Goal: Subscribe to service/newsletter

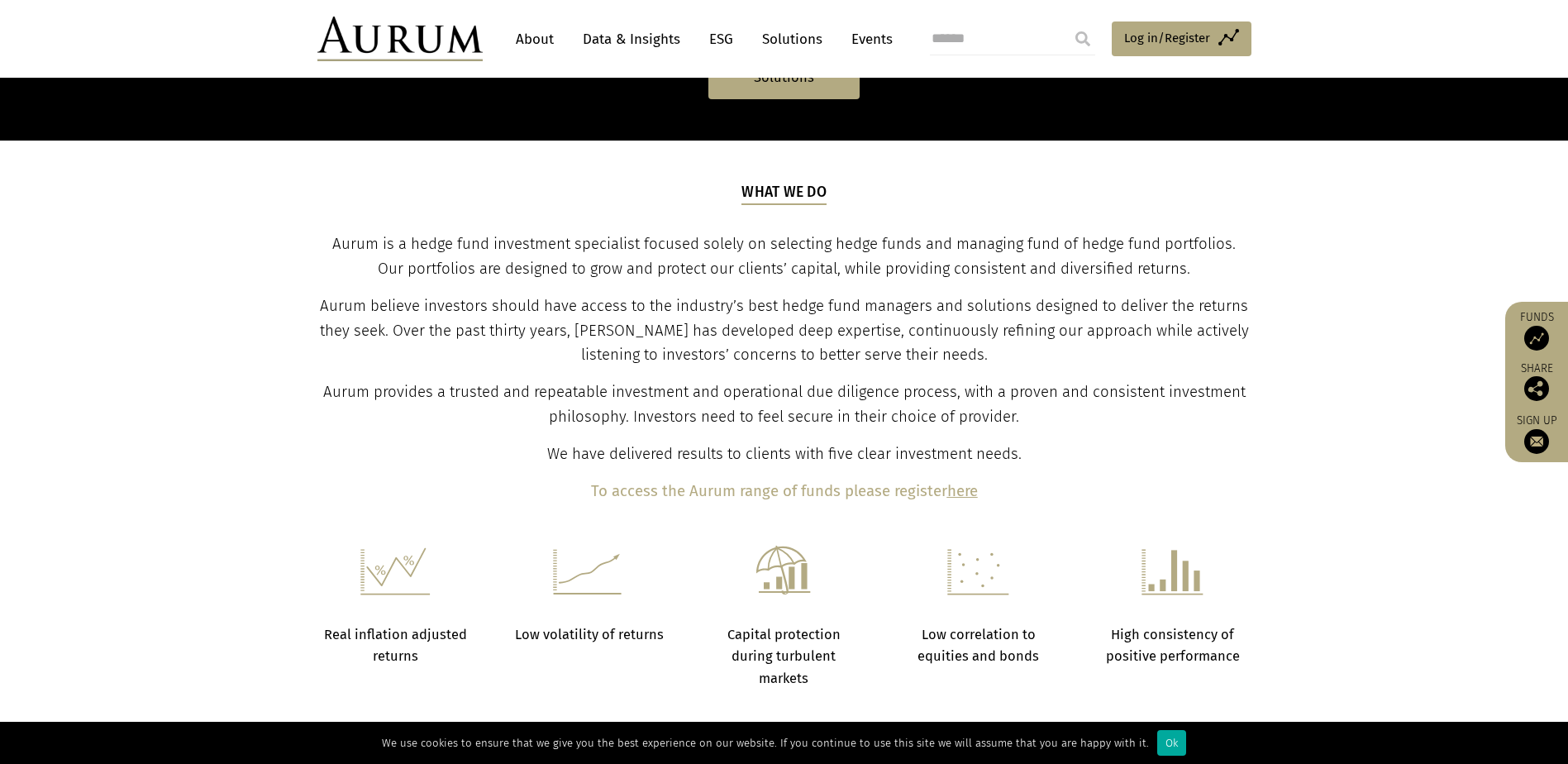
scroll to position [413, 0]
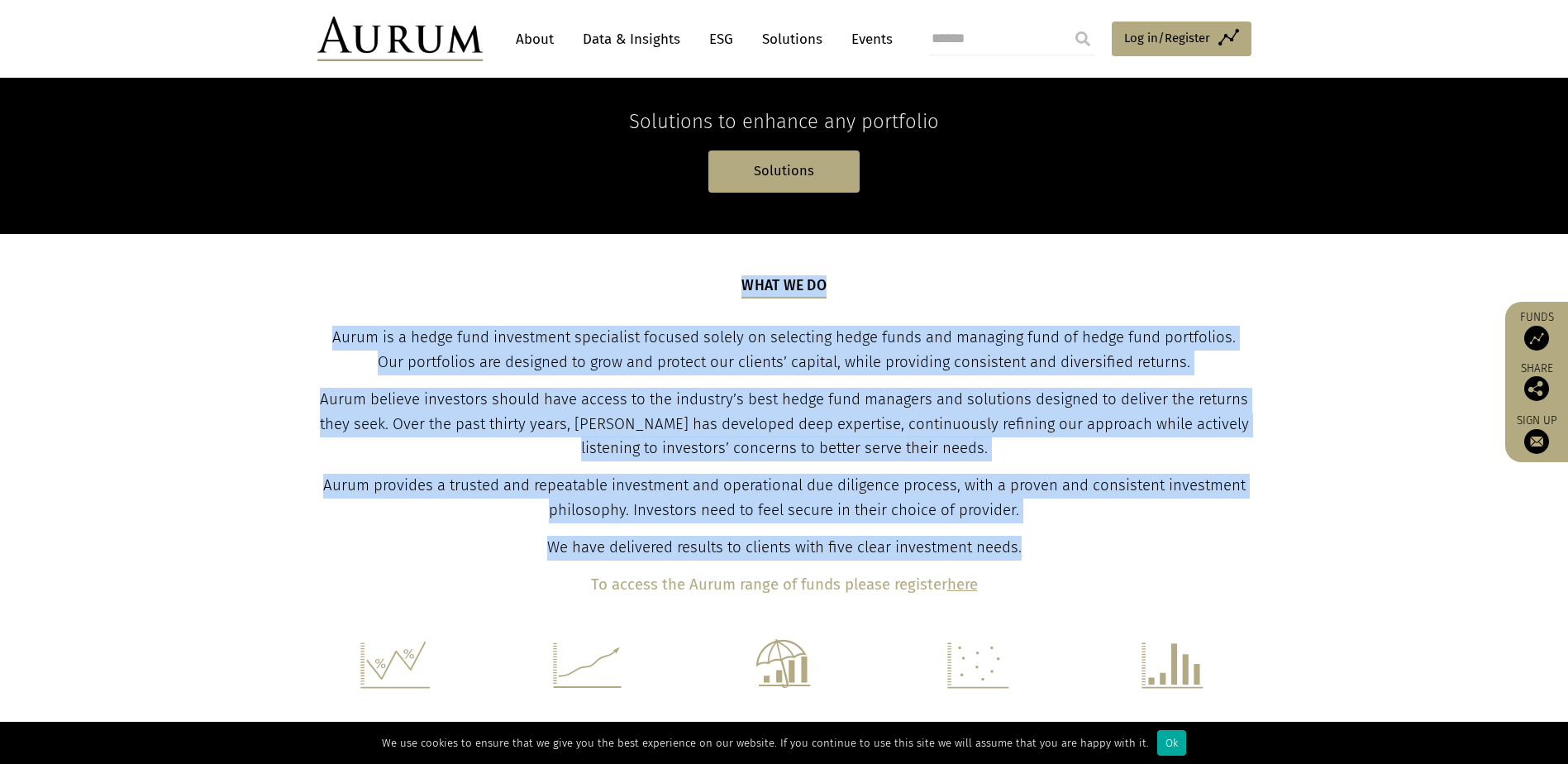
drag, startPoint x: 1031, startPoint y: 549, endPoint x: 743, endPoint y: 288, distance: 388.7
click at [743, 288] on div "What we do Aurum is a hedge fund investment specialist focused solely on select…" at bounding box center [784, 436] width 930 height 323
copy div "What we do Aurum is a hedge fund investment specialist focused solely on select…"
click at [1067, 371] on span "Aurum is a hedge fund investment specialist focused solely on selecting hedge f…" at bounding box center [784, 349] width 904 height 43
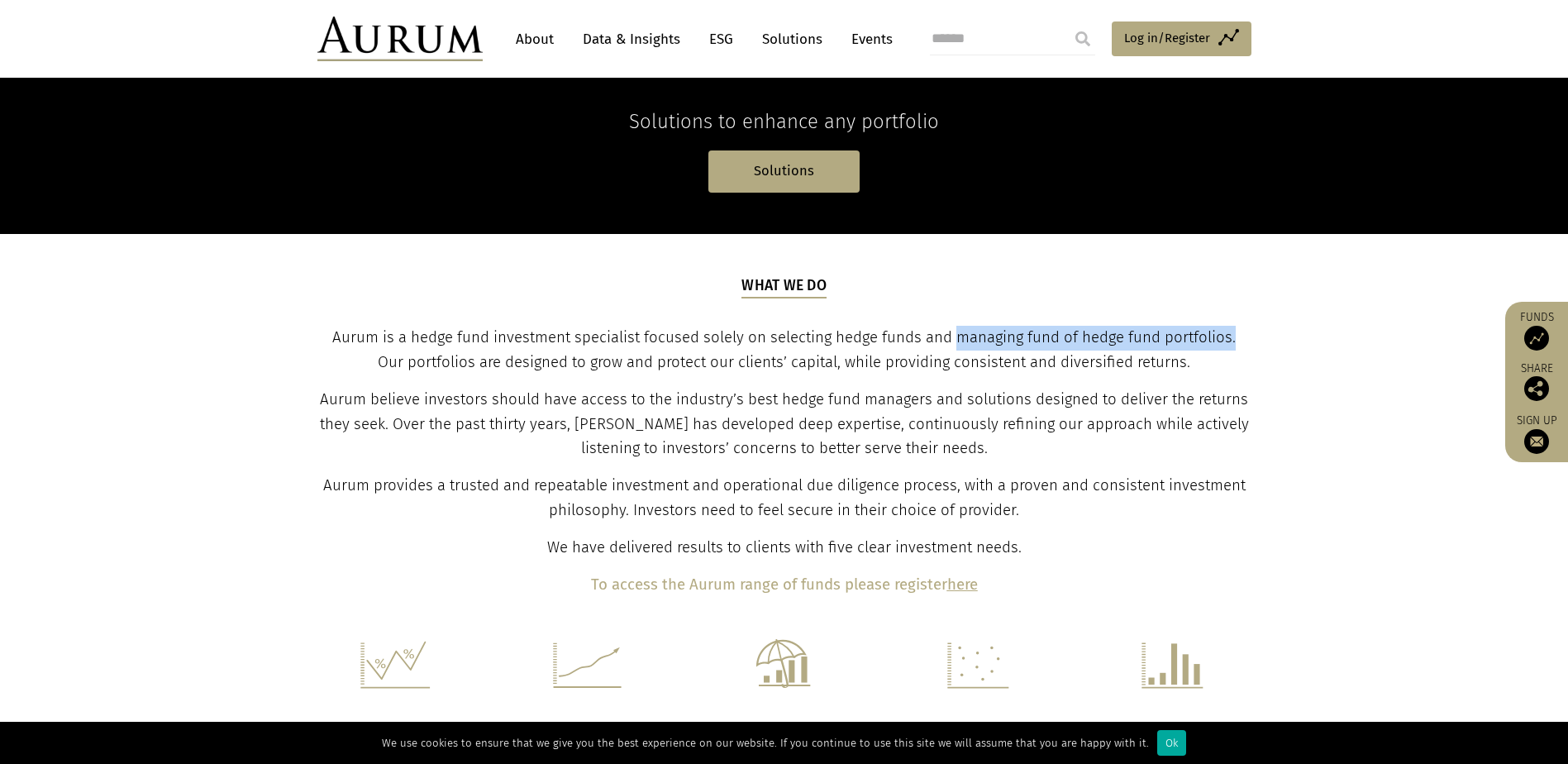
drag, startPoint x: 1219, startPoint y: 336, endPoint x: 939, endPoint y: 334, distance: 280.0
click at [939, 334] on span "Aurum is a hedge fund investment specialist focused solely on selecting hedge f…" at bounding box center [784, 349] width 904 height 43
copy span "managing fund of hedge fund portfolios."
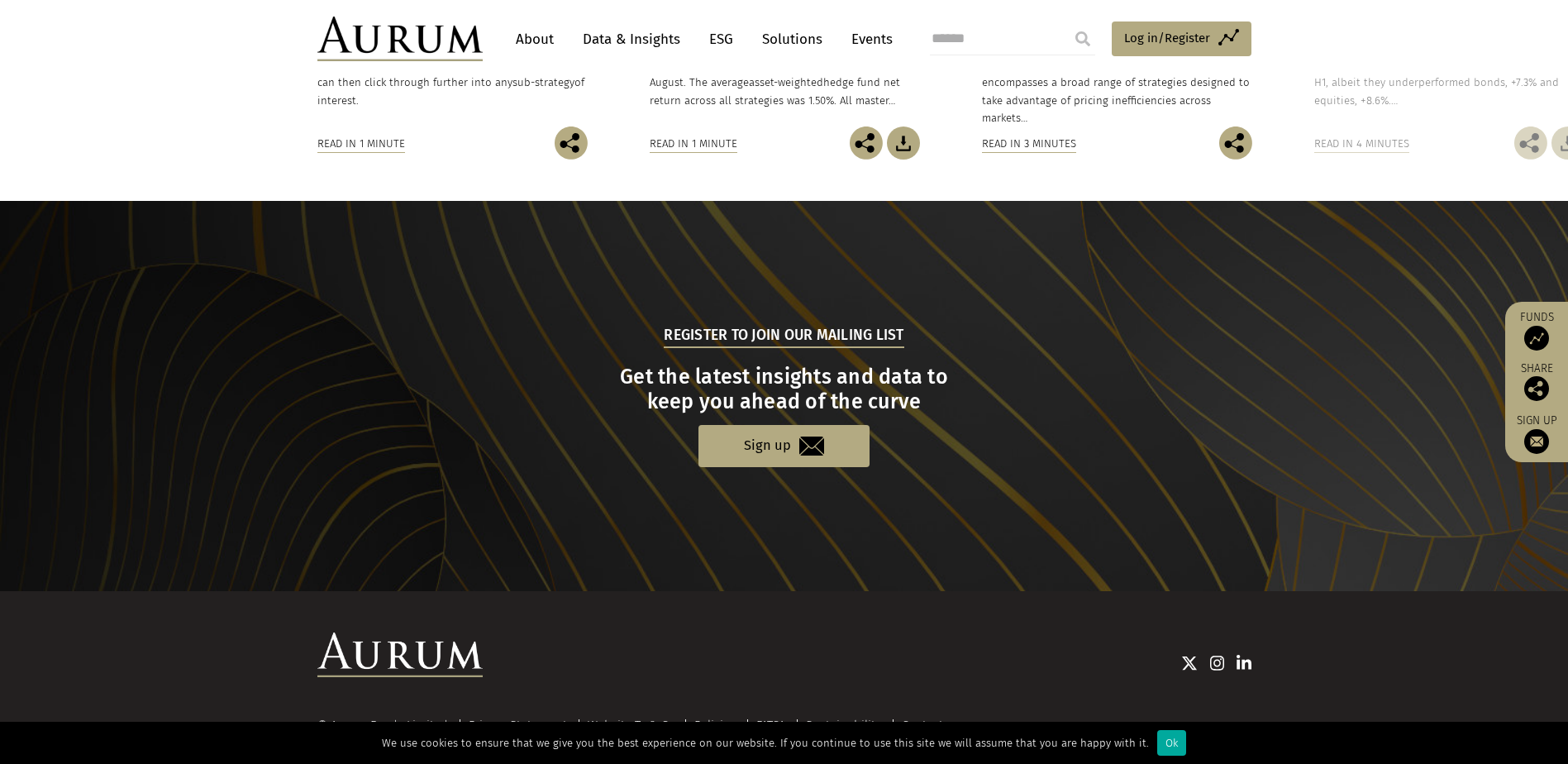
scroll to position [1546, 0]
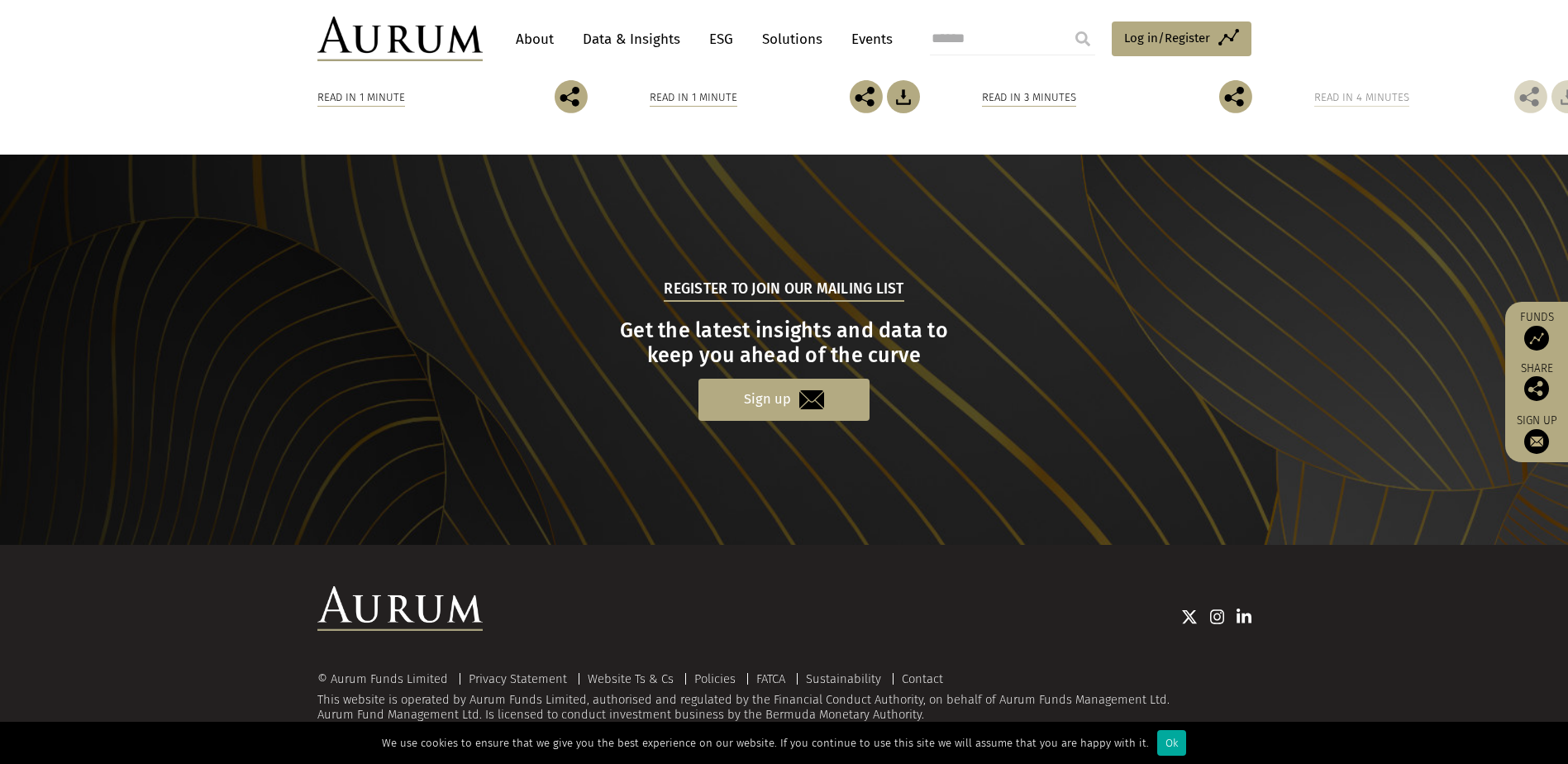
click at [774, 396] on link "Sign up" at bounding box center [784, 400] width 171 height 42
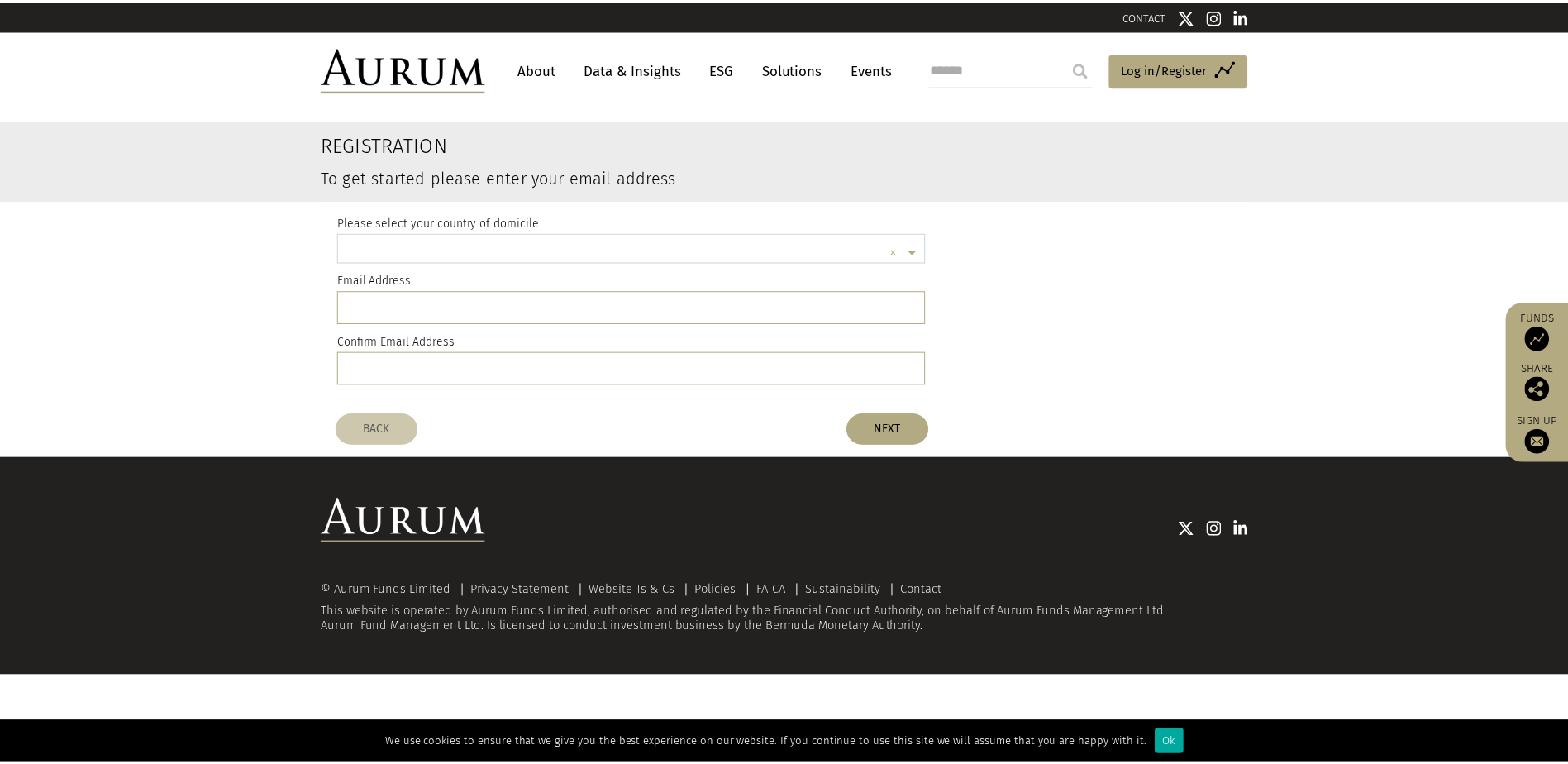
scroll to position [4, 0]
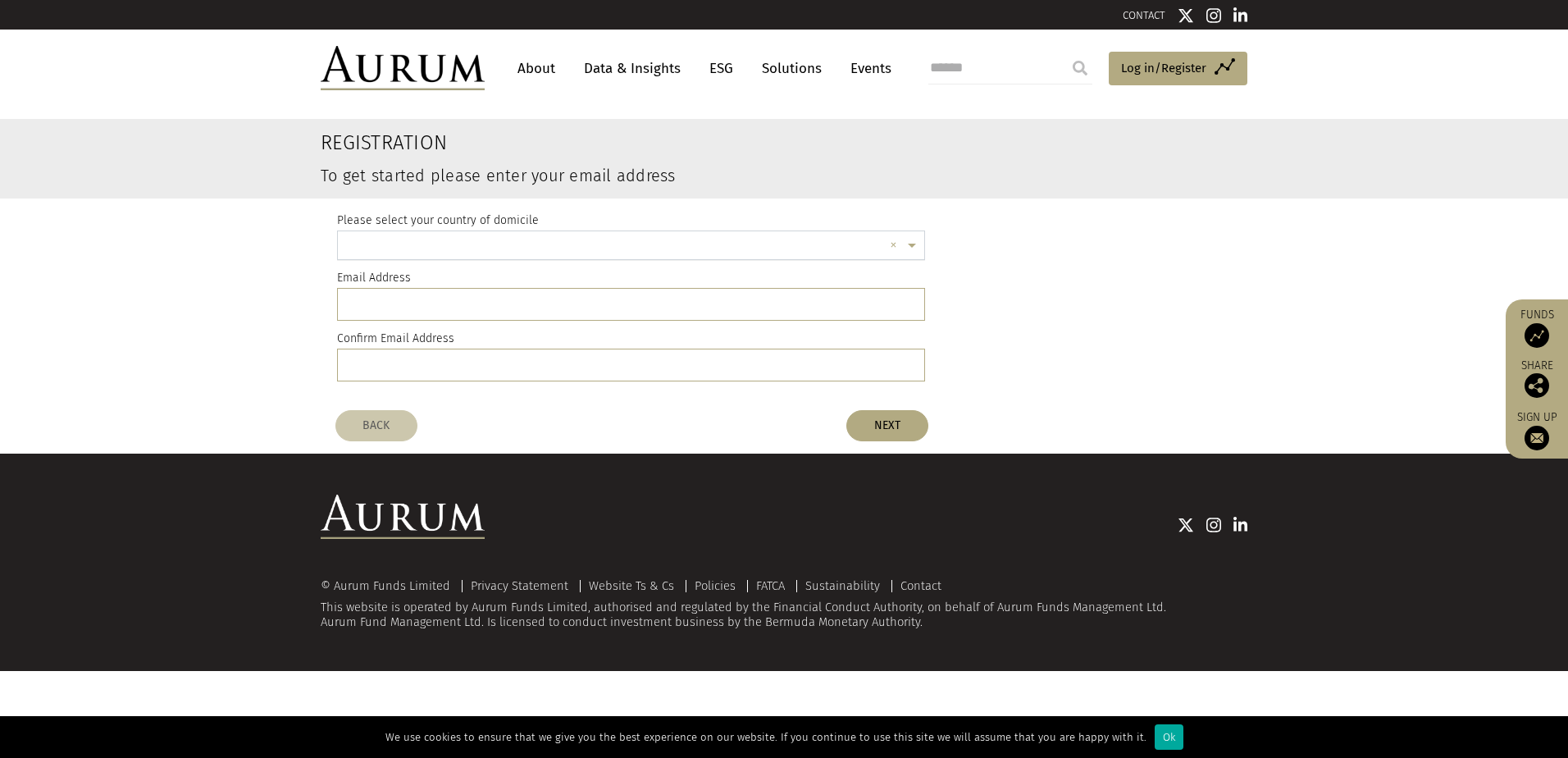
click at [540, 242] on input "text" at bounding box center [614, 248] width 537 height 33
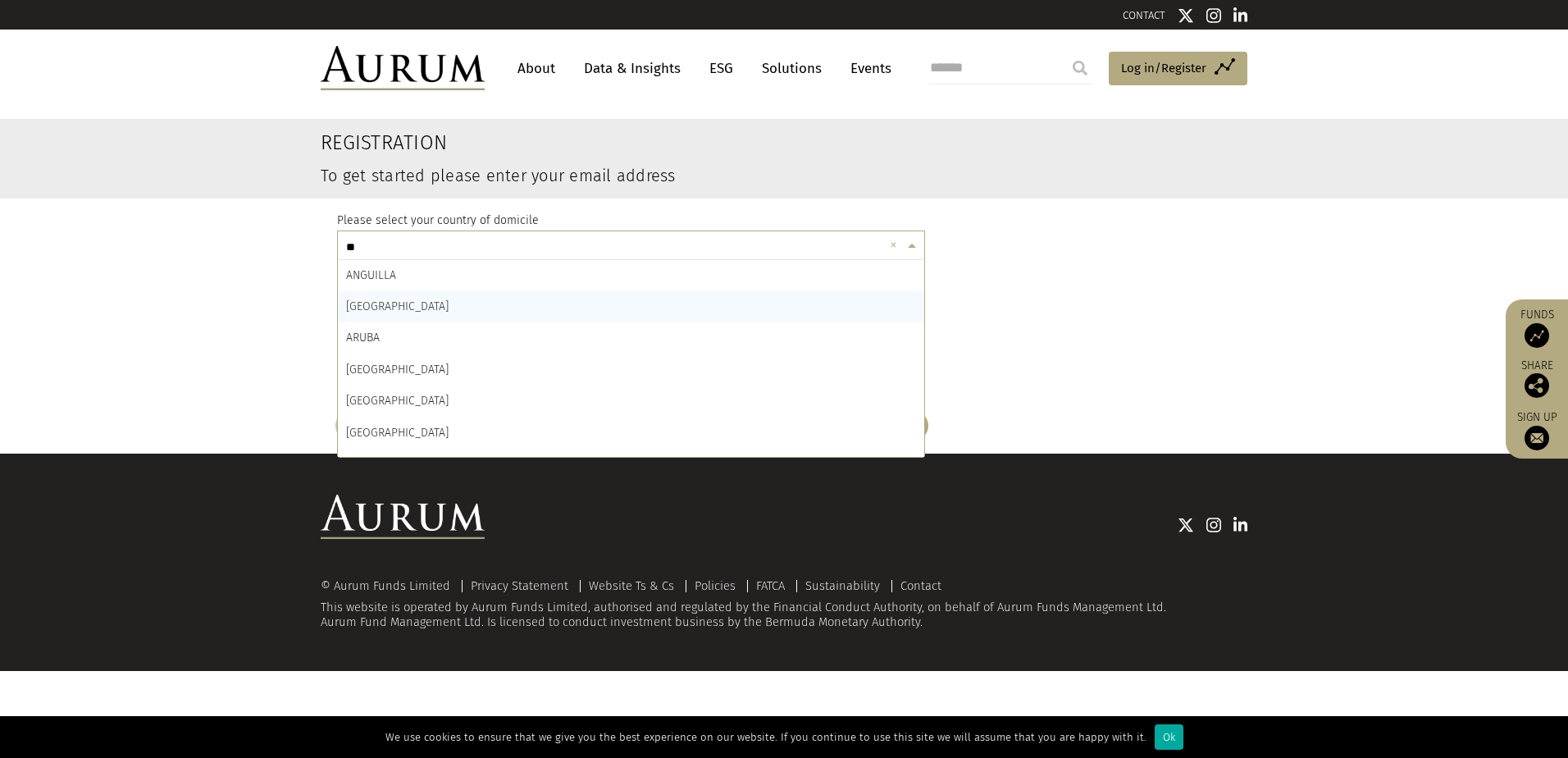
type input "***"
click at [436, 403] on div "UNITED KINGDOM" at bounding box center [630, 401] width 586 height 32
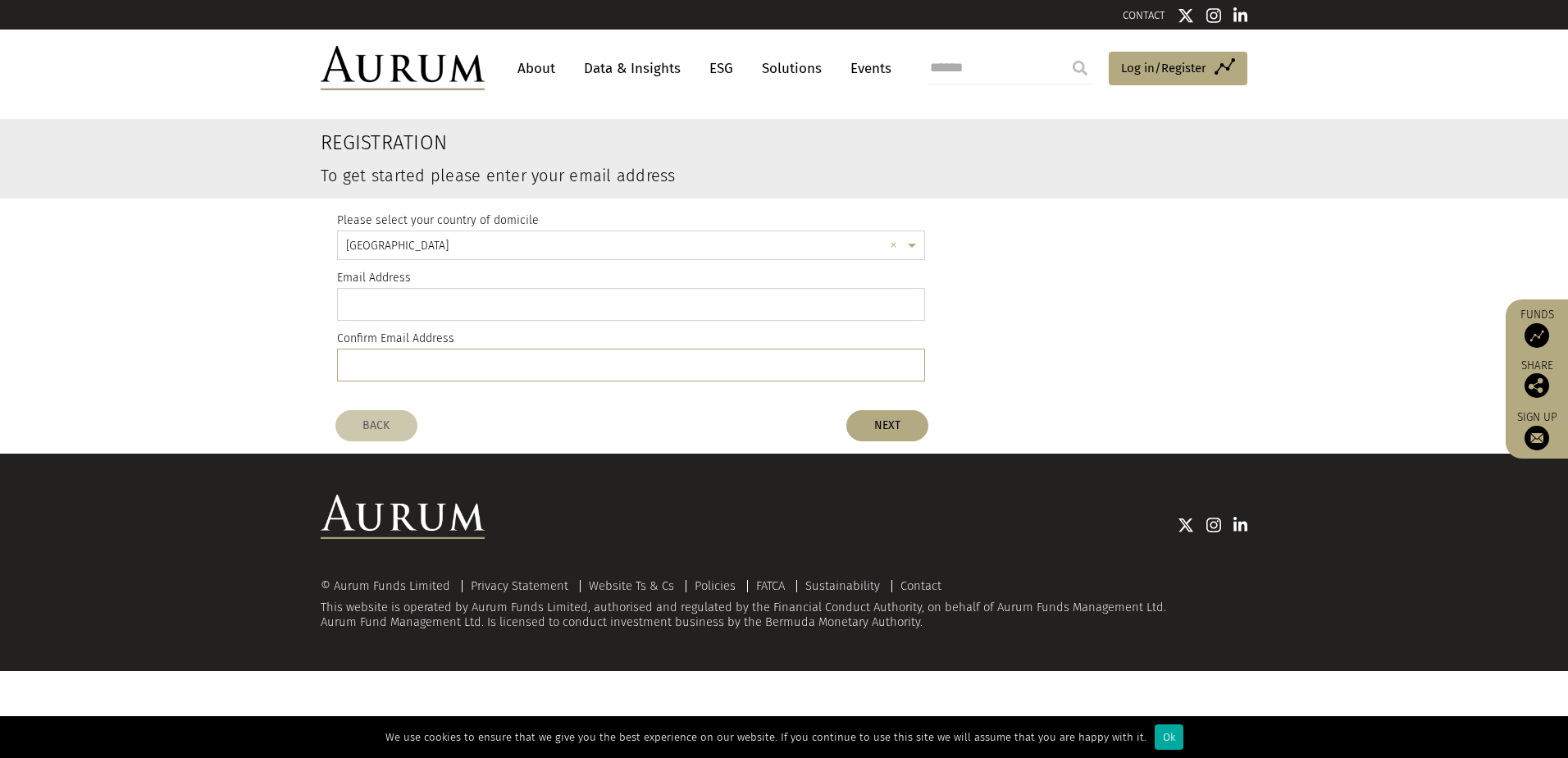
click at [386, 304] on input "email" at bounding box center [630, 304] width 588 height 33
type input "**********"
click at [887, 440] on button "NEXT" at bounding box center [887, 425] width 82 height 32
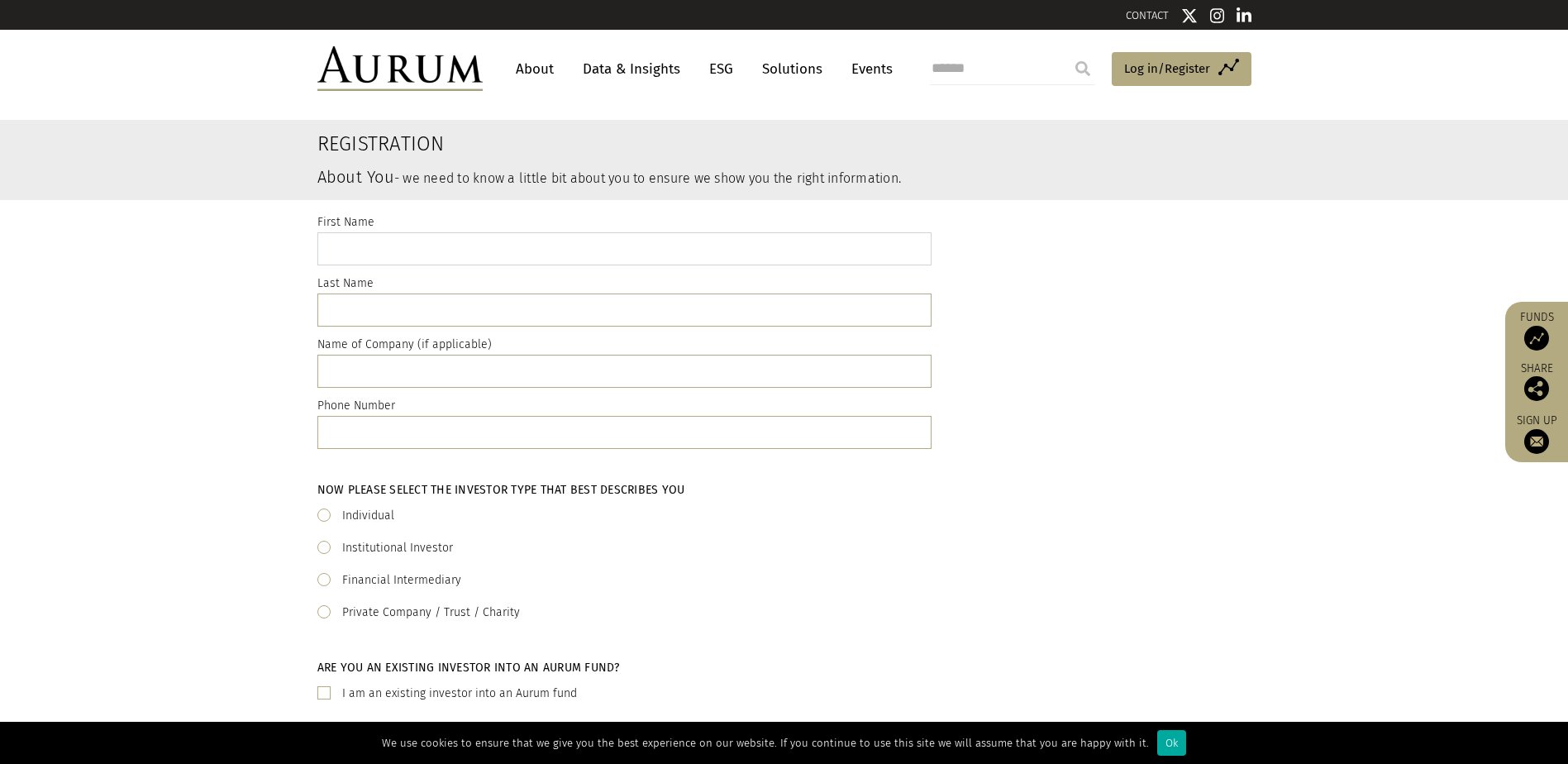
click at [538, 262] on input "text" at bounding box center [624, 249] width 614 height 33
type input "****"
type input "*******"
type input "**********"
drag, startPoint x: 445, startPoint y: 426, endPoint x: 293, endPoint y: 426, distance: 152.0
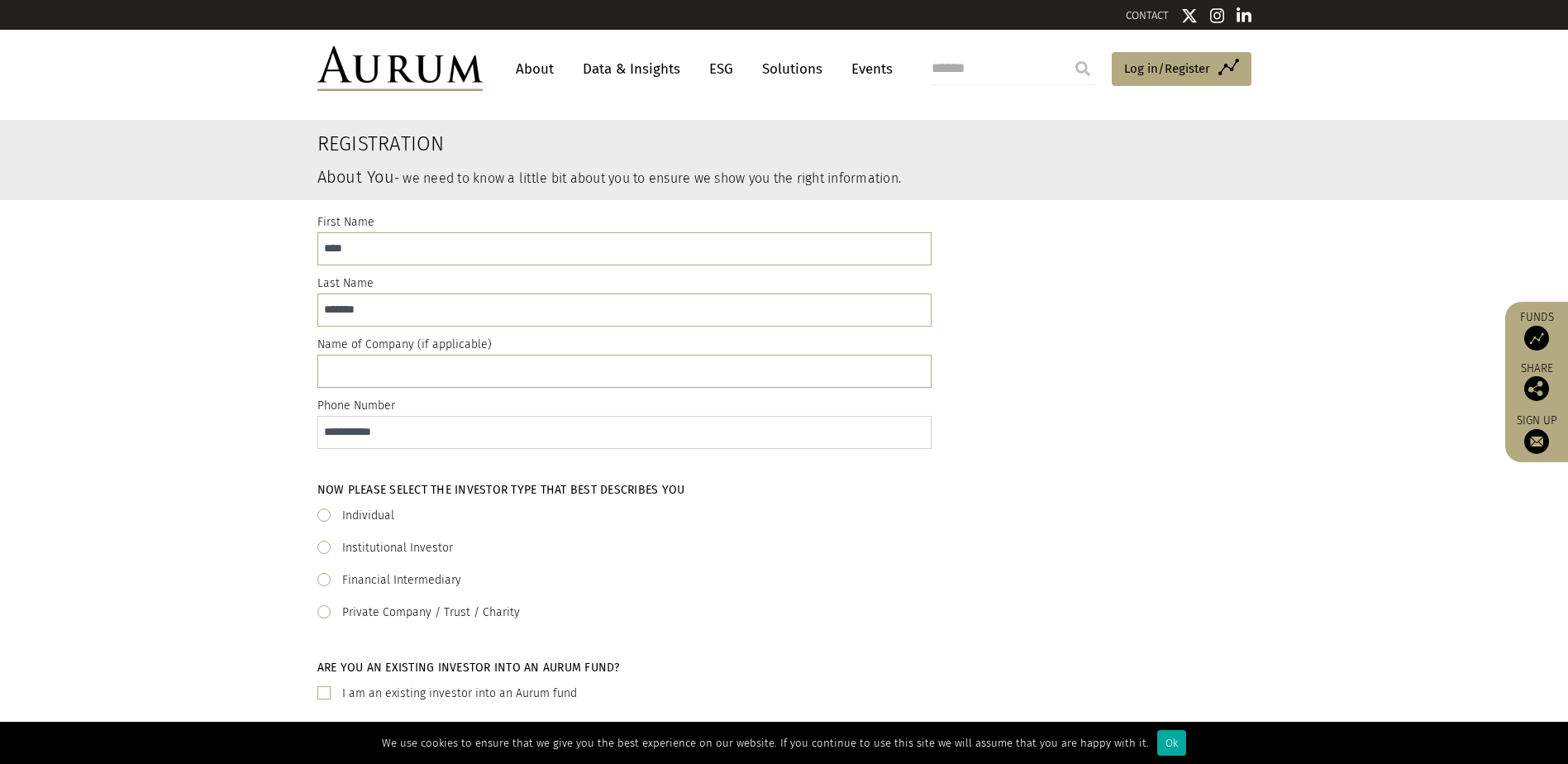
click at [293, 426] on div "**********" at bounding box center [784, 334] width 1568 height 269
click at [388, 513] on label "Individual" at bounding box center [368, 516] width 52 height 20
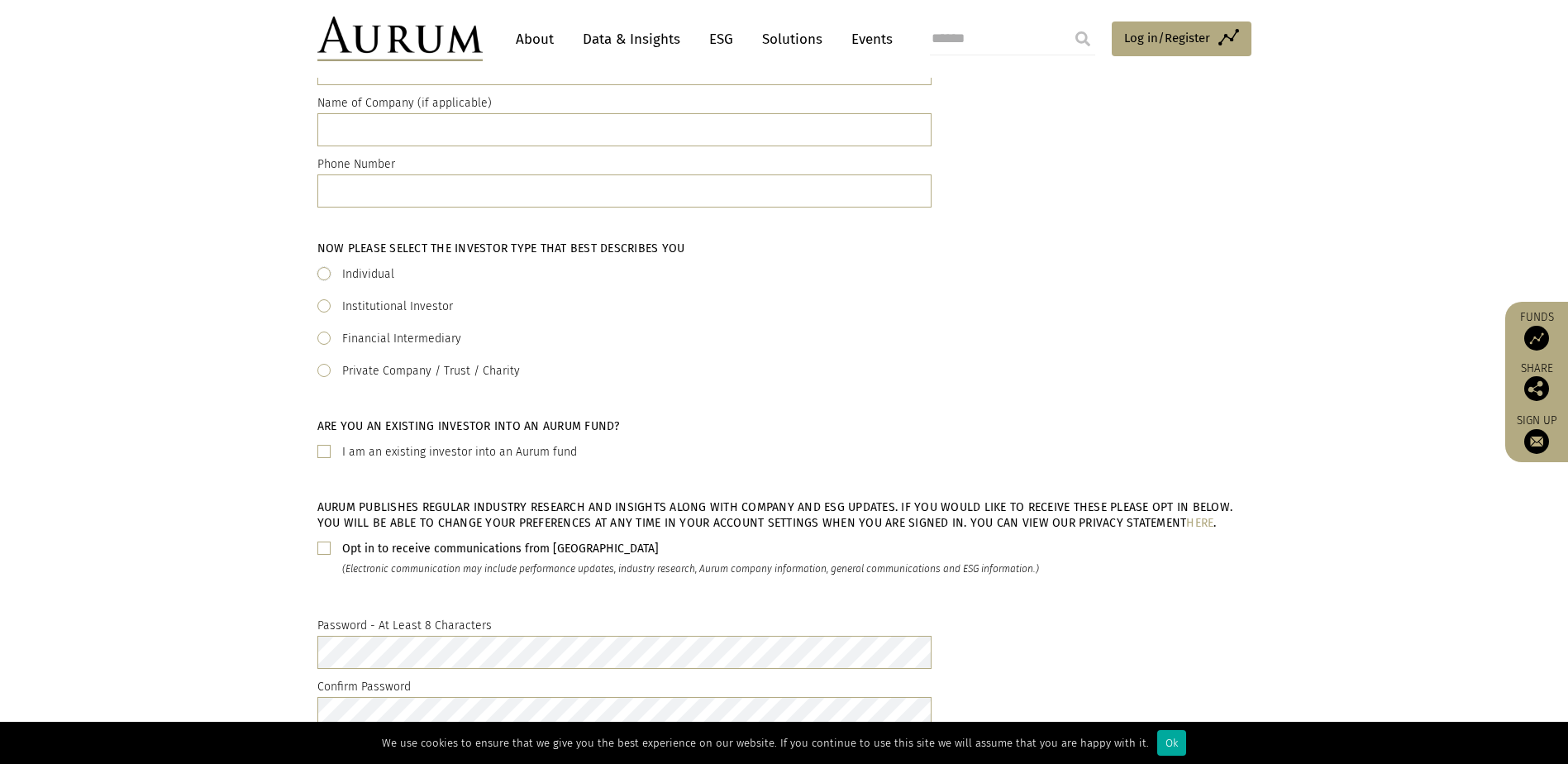
scroll to position [248, 0]
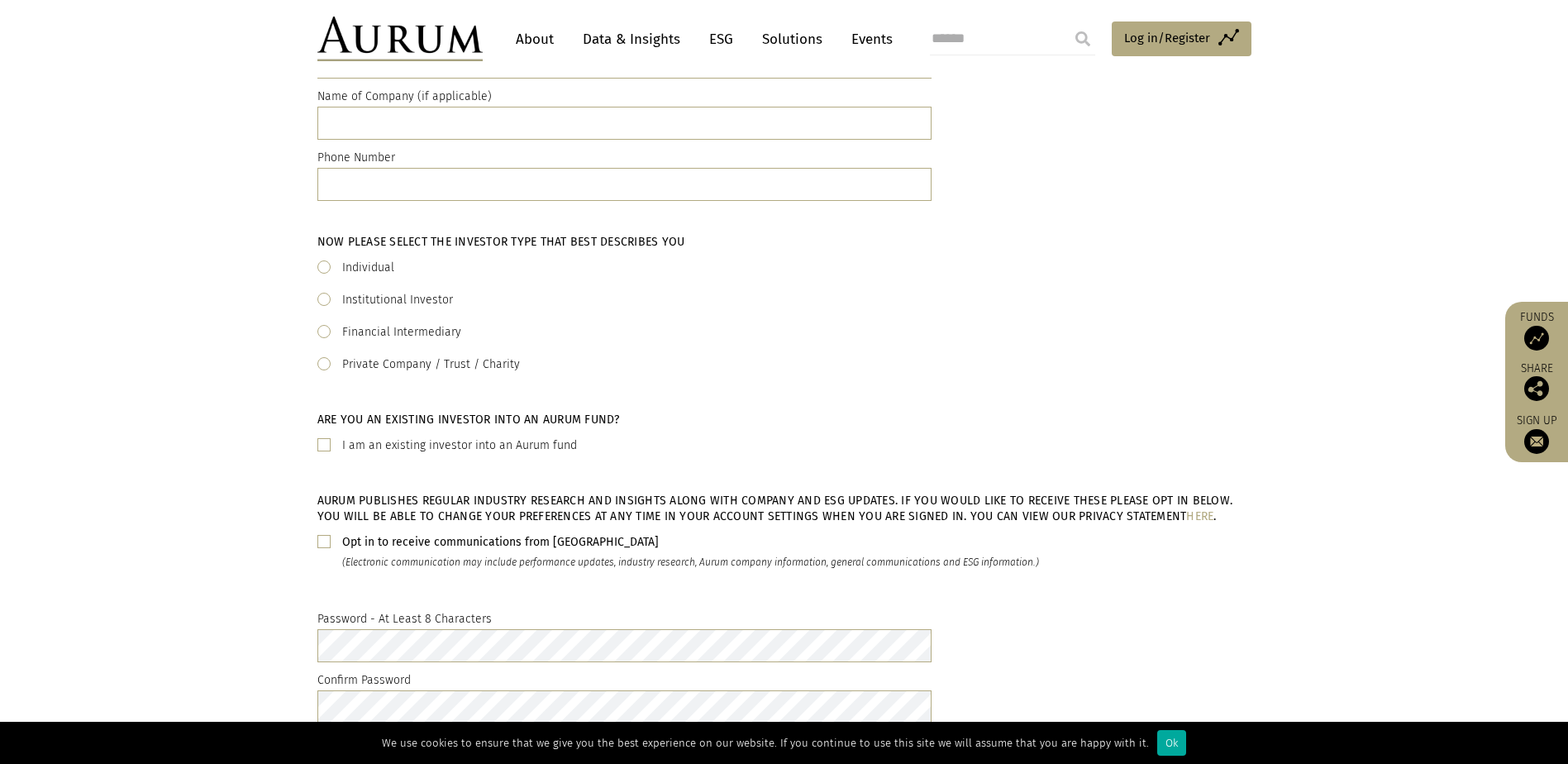
click at [359, 549] on div "Opt in to receive communications from Aurum" at bounding box center [690, 542] width 697 height 20
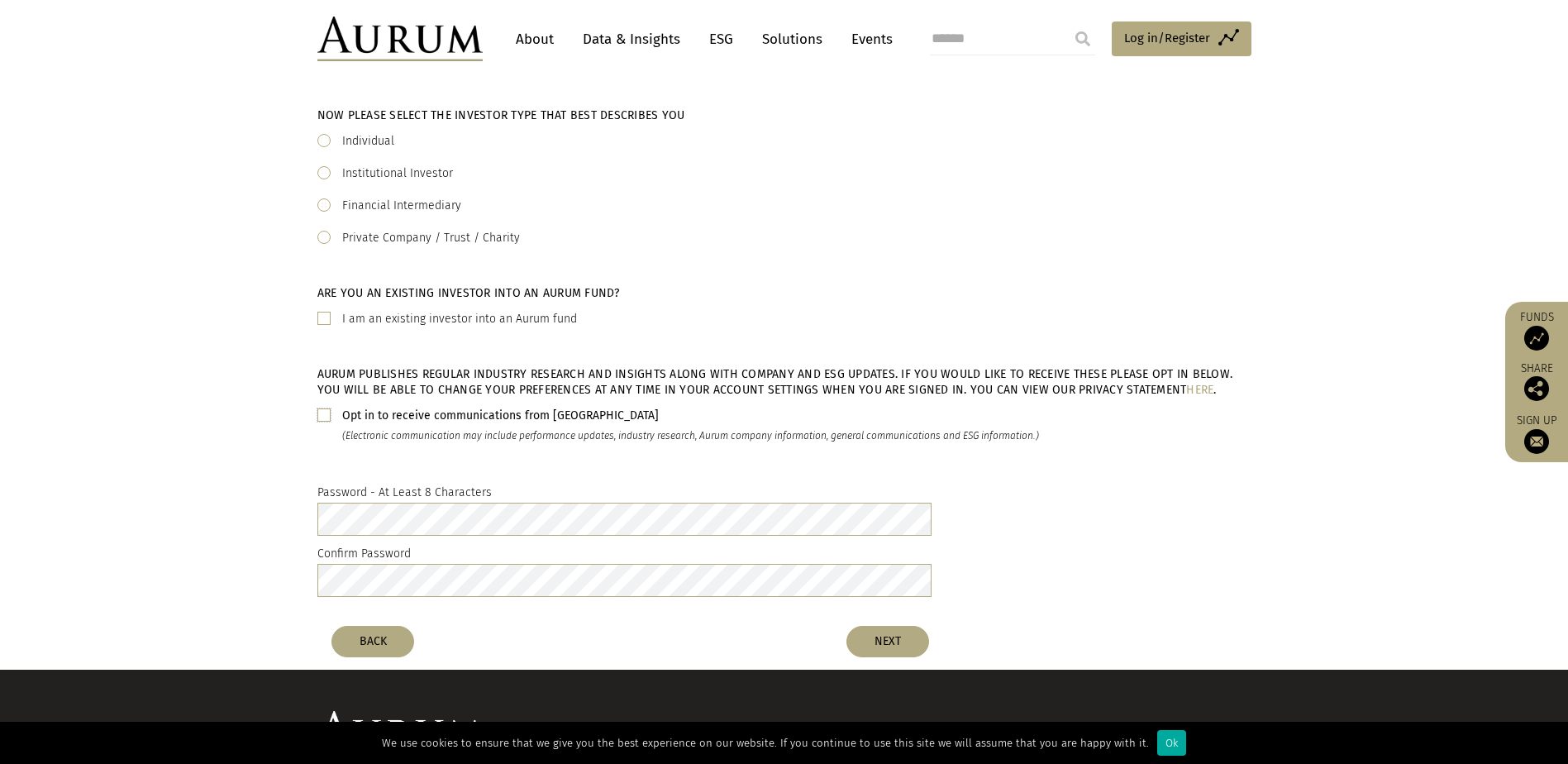
scroll to position [496, 0]
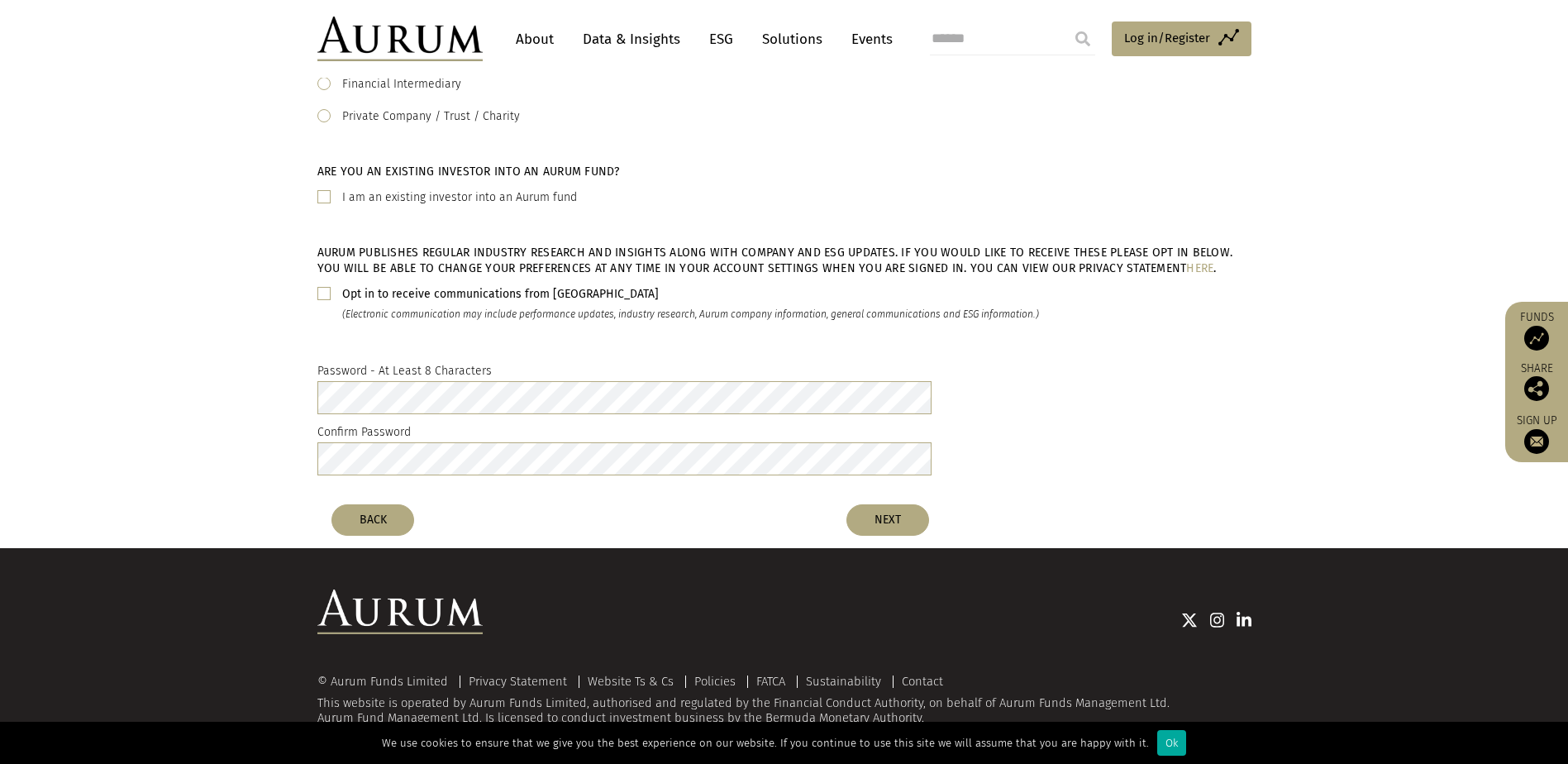
click at [520, 38] on link "About" at bounding box center [534, 39] width 54 height 31
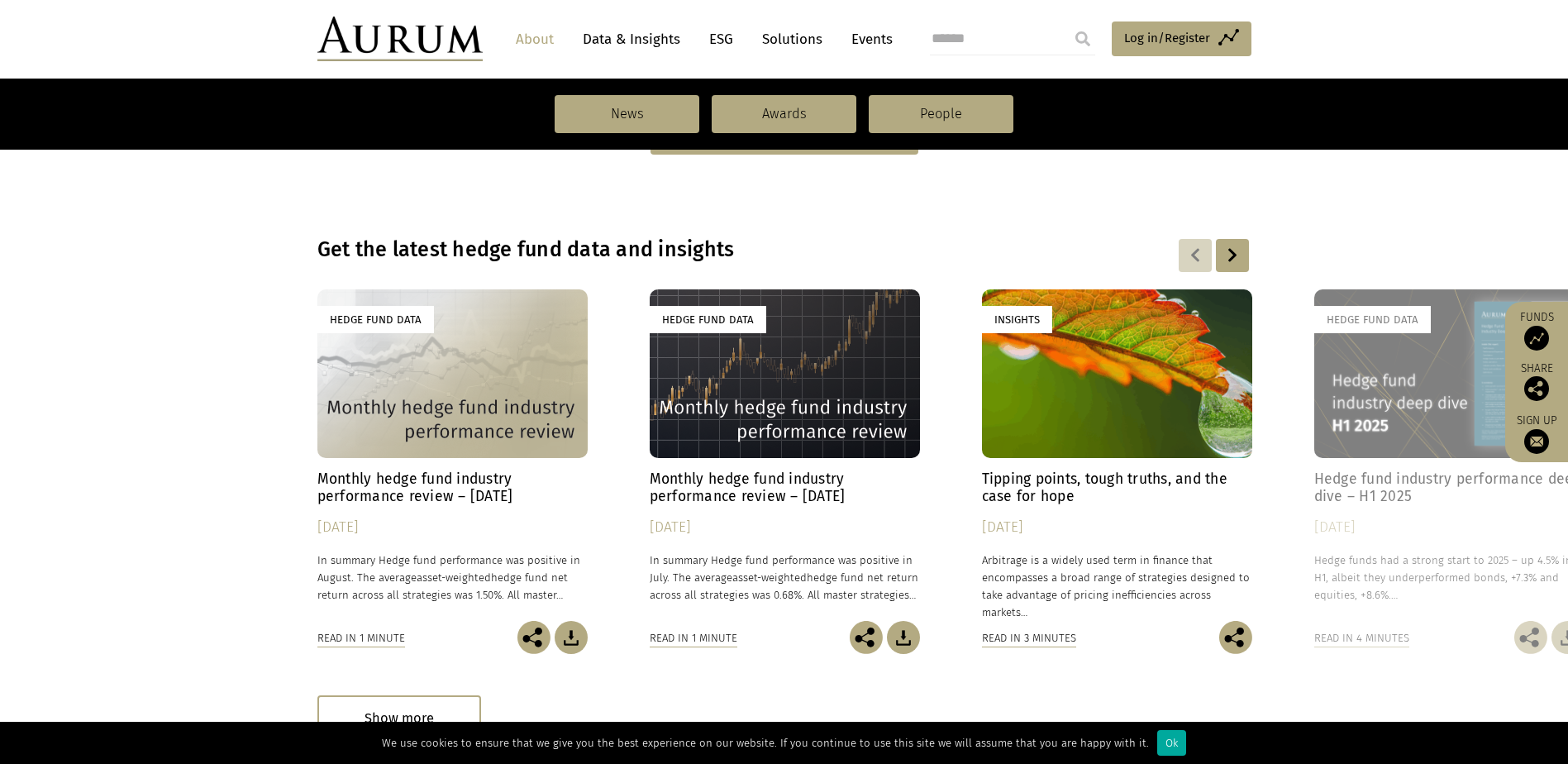
scroll to position [744, 0]
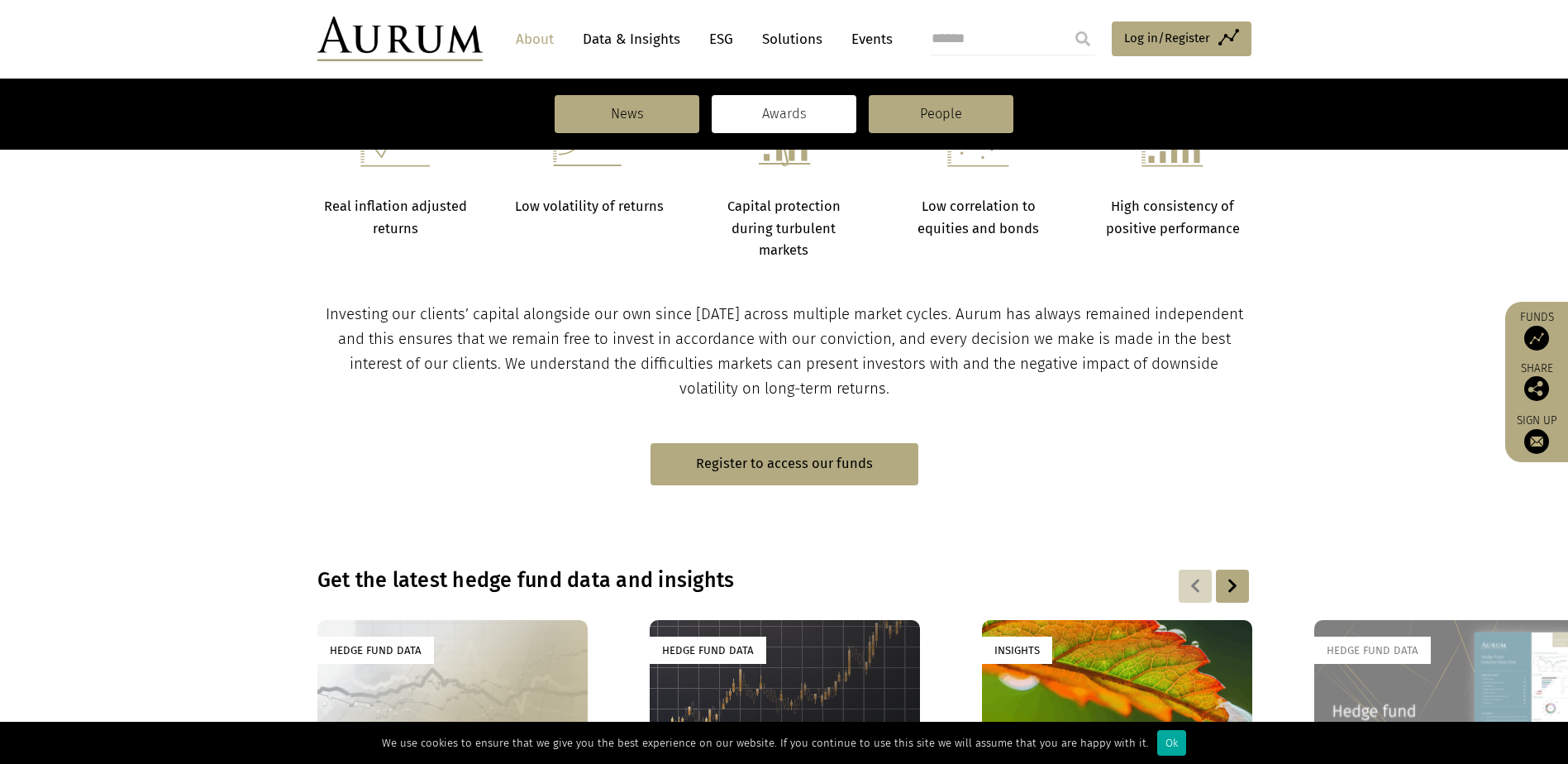
click at [790, 115] on link "Awards" at bounding box center [784, 114] width 145 height 38
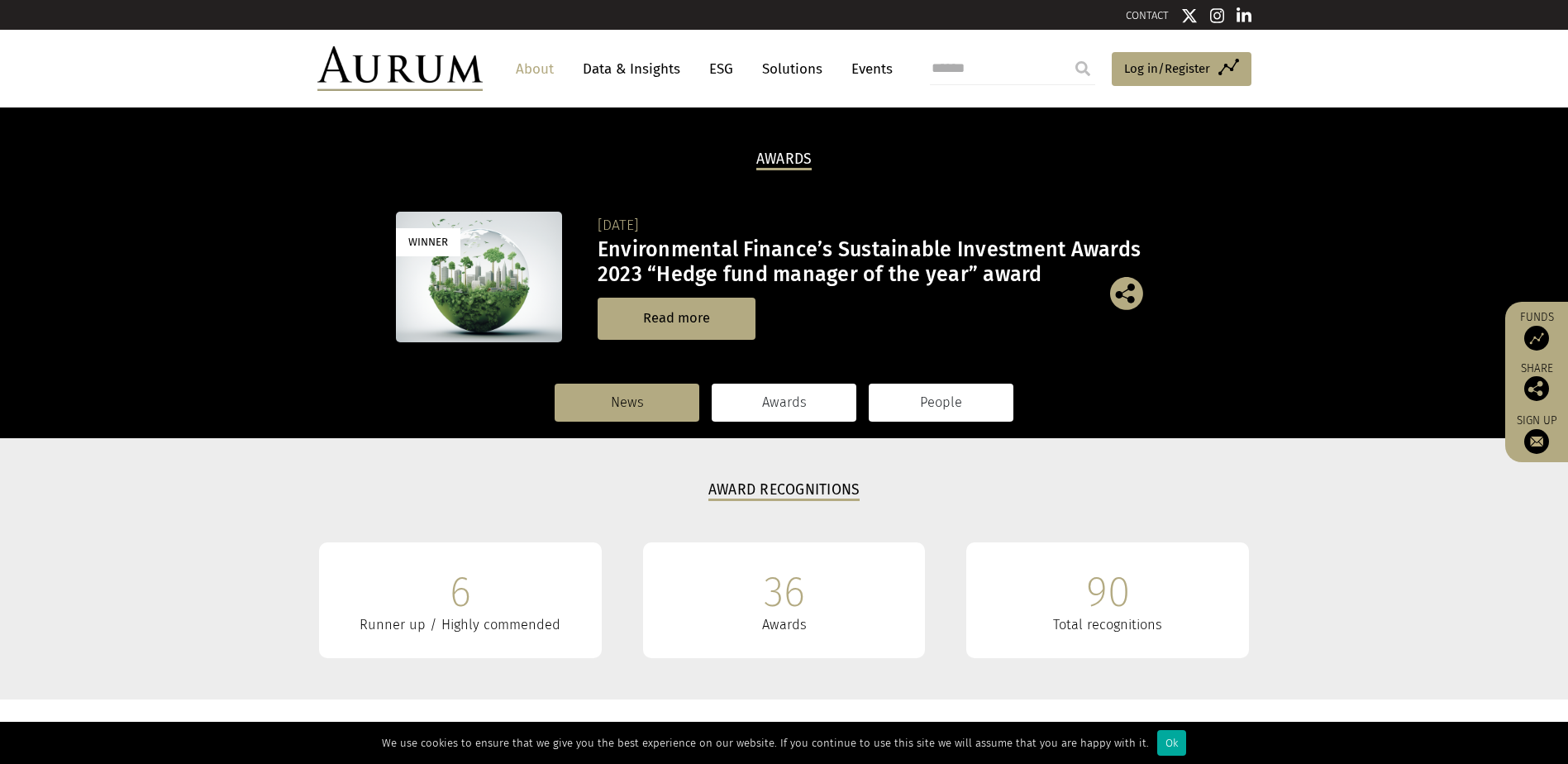
click at [934, 413] on link "People" at bounding box center [940, 402] width 145 height 38
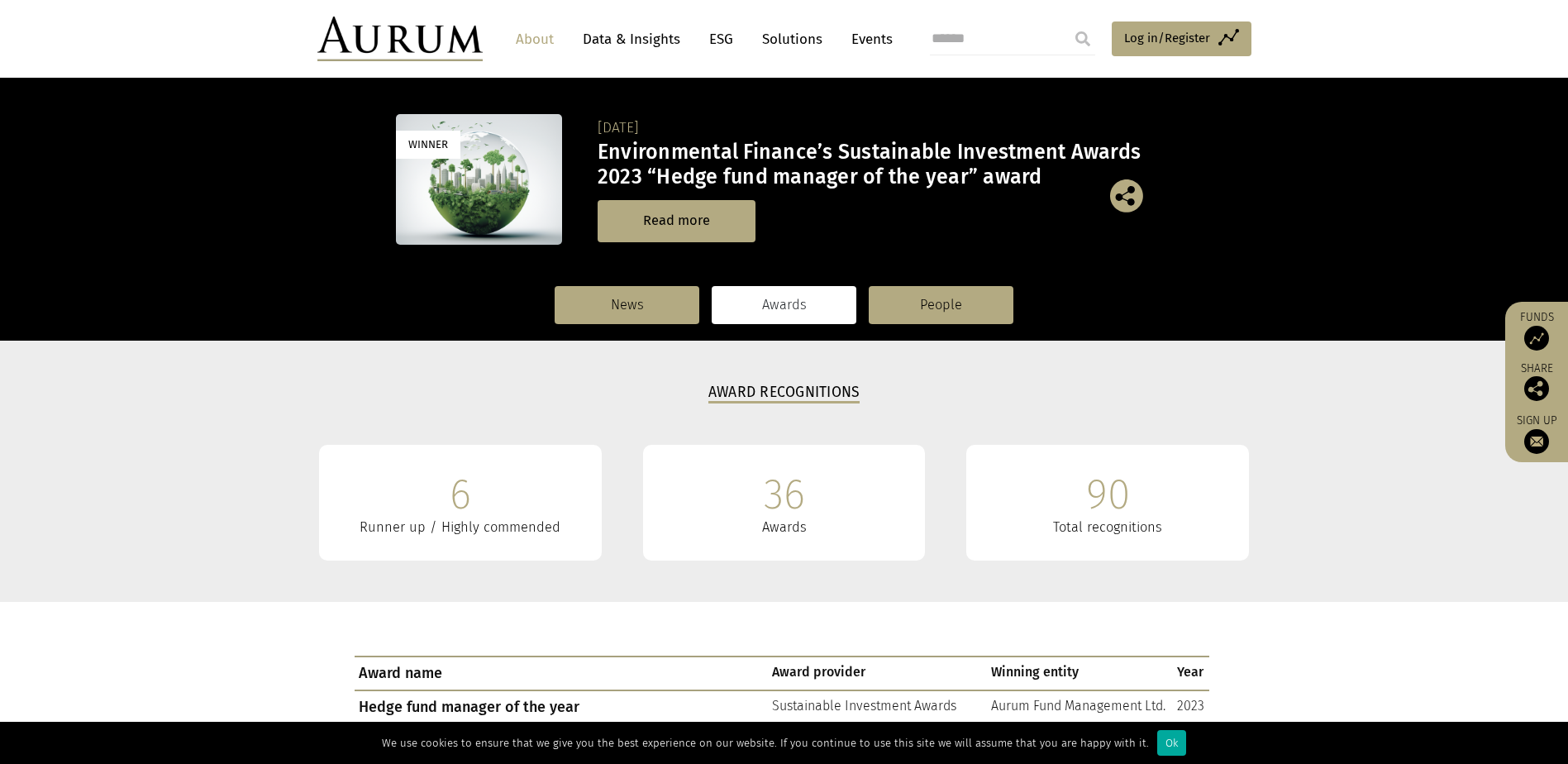
scroll to position [248, 0]
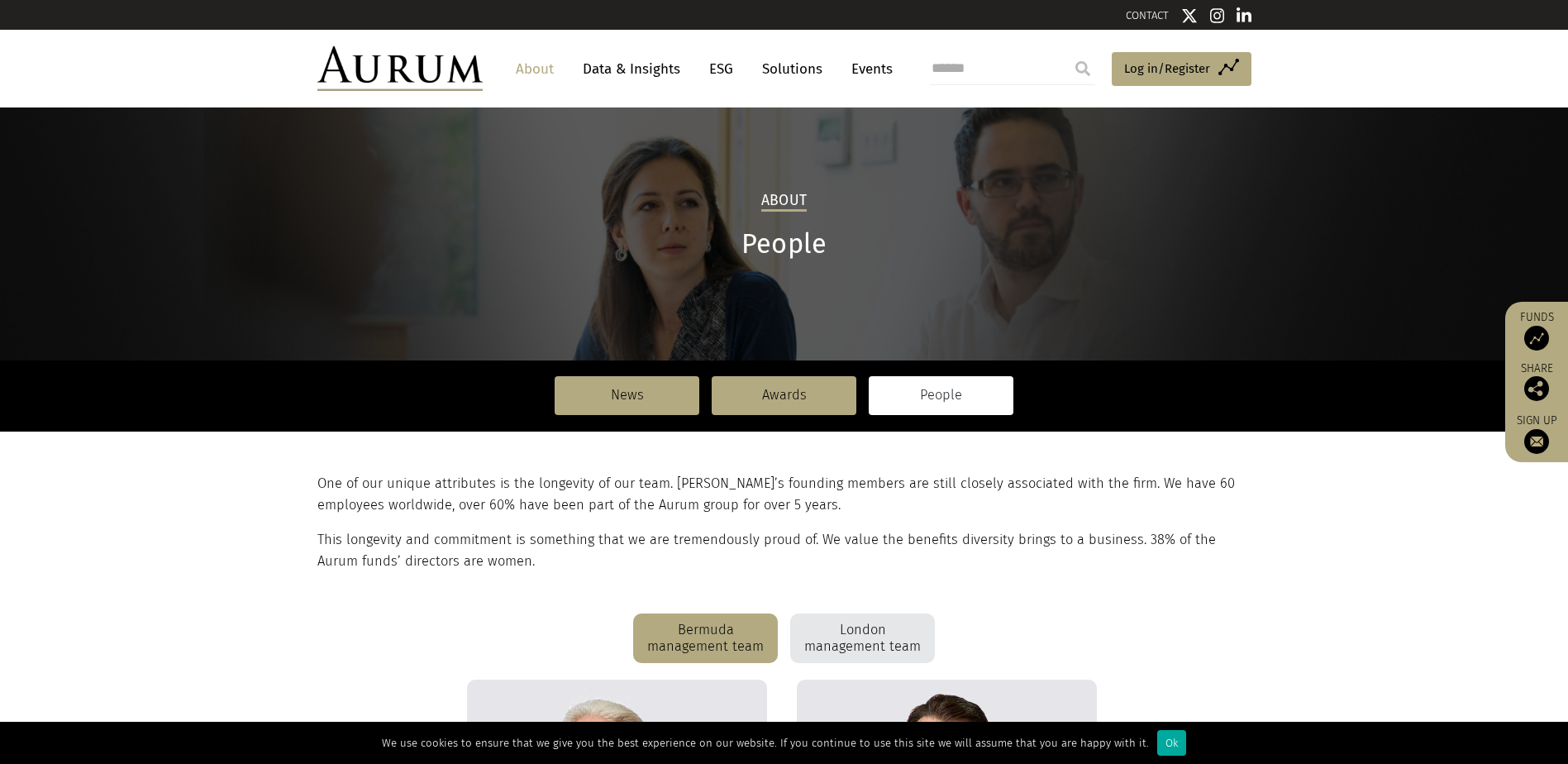
click at [868, 60] on link "Events" at bounding box center [868, 69] width 49 height 31
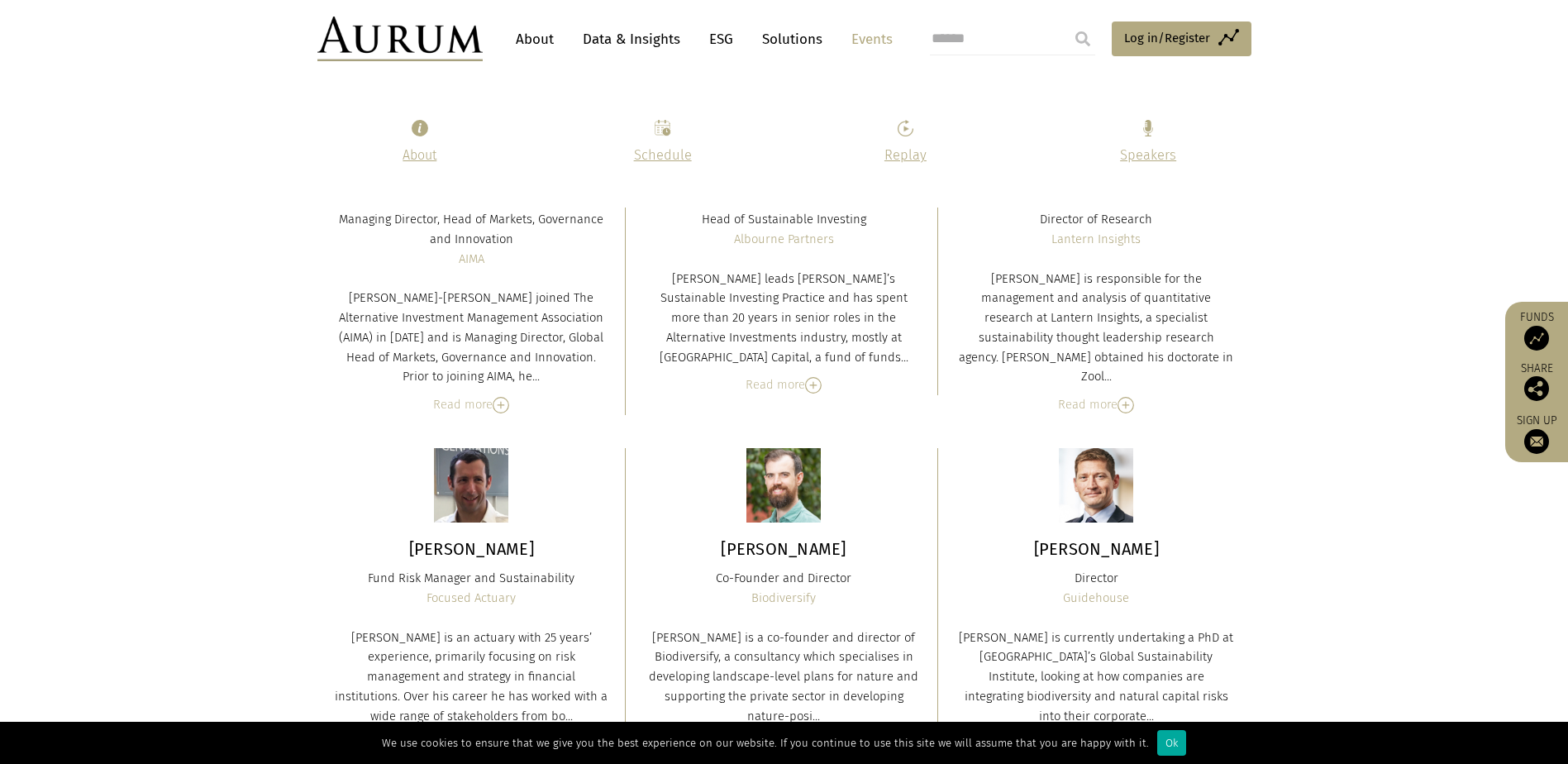
scroll to position [8063, 0]
